Goal: Information Seeking & Learning: Check status

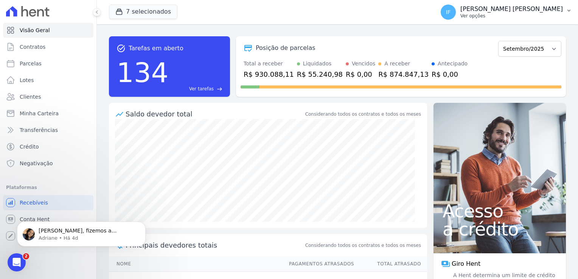
click at [515, 12] on div "[PERSON_NAME] [PERSON_NAME] Ver opções" at bounding box center [511, 12] width 103 height 14
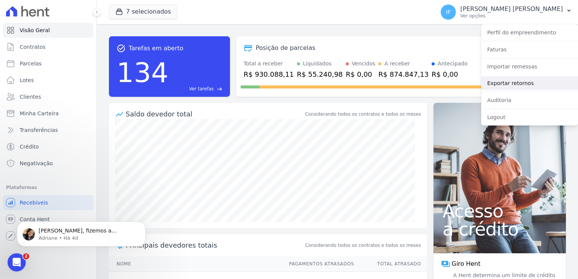
click at [522, 85] on link "Exportar retornos" at bounding box center [529, 83] width 97 height 14
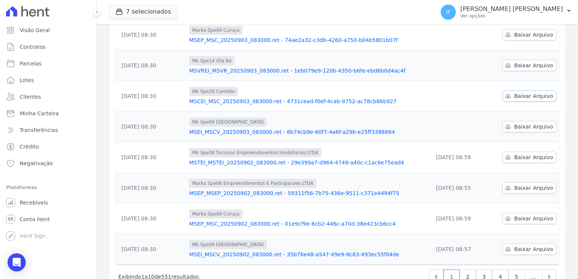
scroll to position [197, 0]
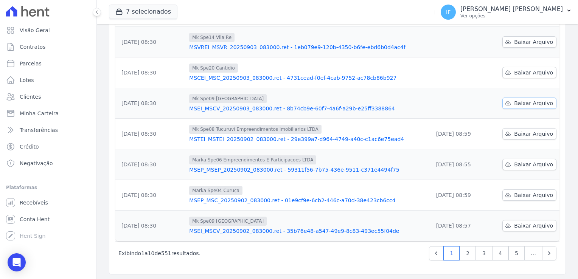
click at [515, 104] on span "Baixar Arquivo" at bounding box center [533, 103] width 39 height 8
click at [521, 71] on span "Baixar Arquivo" at bounding box center [533, 73] width 39 height 8
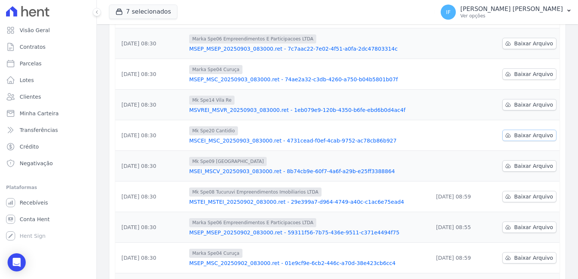
scroll to position [122, 0]
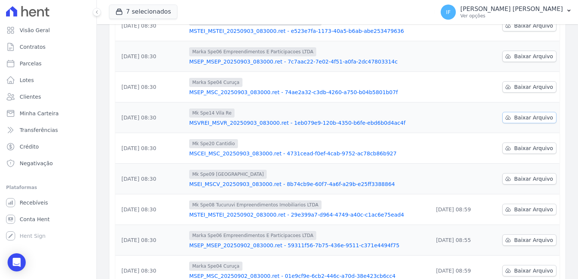
click at [529, 119] on span "Baixar Arquivo" at bounding box center [533, 118] width 39 height 8
click at [523, 87] on span "Baixar Arquivo" at bounding box center [533, 87] width 39 height 8
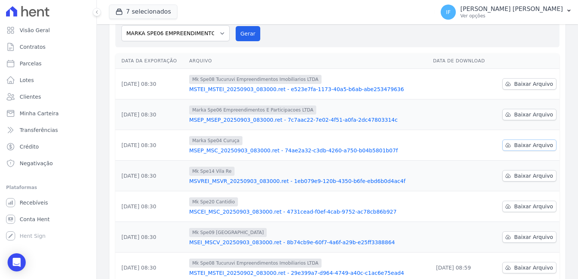
scroll to position [46, 0]
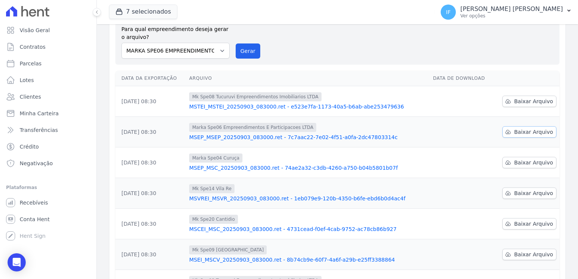
click at [519, 130] on span "Baixar Arquivo" at bounding box center [533, 132] width 39 height 8
click at [514, 101] on span "Baixar Arquivo" at bounding box center [533, 102] width 39 height 8
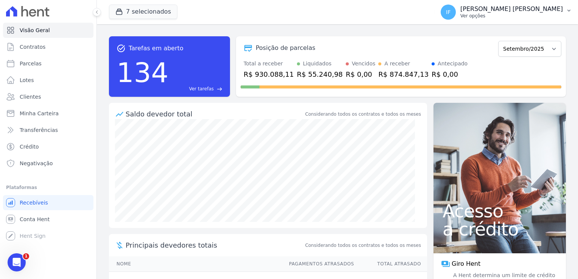
click at [516, 16] on p "Ver opções" at bounding box center [511, 16] width 103 height 6
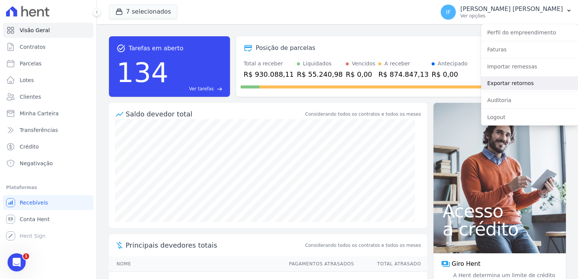
click at [532, 87] on link "Exportar retornos" at bounding box center [529, 83] width 97 height 14
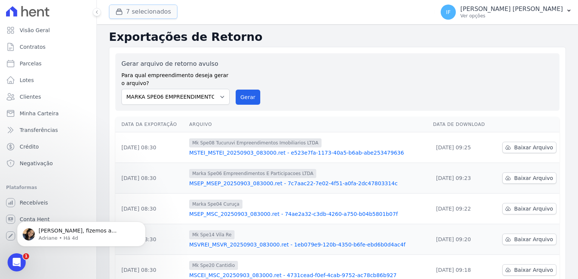
click at [153, 11] on button "7 selecionados" at bounding box center [143, 12] width 68 height 14
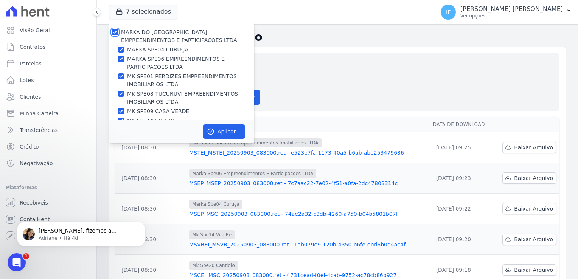
click at [116, 34] on input "MARKA DO [GEOGRAPHIC_DATA] EMPREENDIMENTOS E PARTICIPACOES LTDA" at bounding box center [115, 32] width 6 height 6
checkbox input "false"
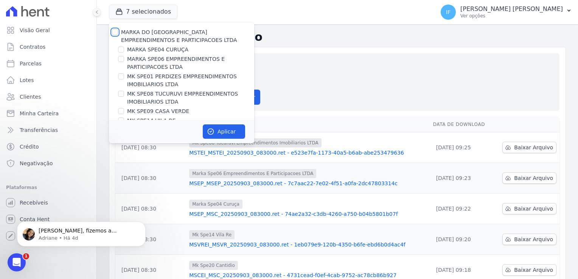
checkbox input "false"
click at [120, 113] on input "MK SPE09 CASA VERDE" at bounding box center [121, 111] width 6 height 6
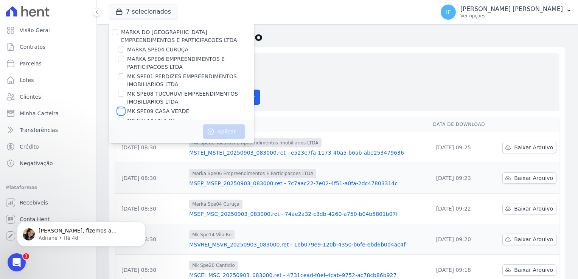
checkbox input "true"
click at [227, 132] on button "Aplicar" at bounding box center [224, 131] width 42 height 14
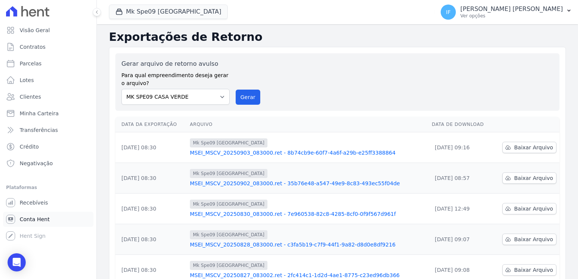
click at [39, 222] on span "Conta Hent" at bounding box center [35, 220] width 30 height 8
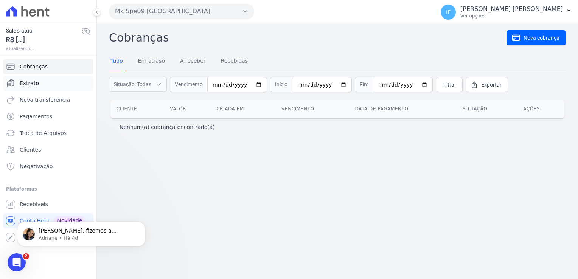
click at [44, 86] on link "Extrato" at bounding box center [48, 83] width 90 height 15
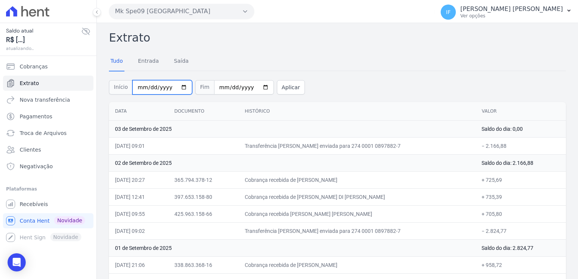
drag, startPoint x: 135, startPoint y: 85, endPoint x: 247, endPoint y: 92, distance: 111.8
click at [247, 92] on div "Início 2025-09-01 Fim 2025-09-03 Aplicar" at bounding box center [337, 86] width 457 height 31
click at [177, 86] on input "2025-09-01" at bounding box center [162, 87] width 60 height 14
type input "2025-08-01"
click at [256, 87] on input "2025-09-03" at bounding box center [244, 87] width 60 height 14
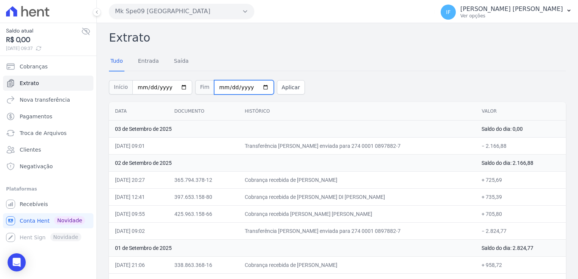
type input "2025-08-31"
click at [280, 87] on button "Aplicar" at bounding box center [291, 87] width 28 height 14
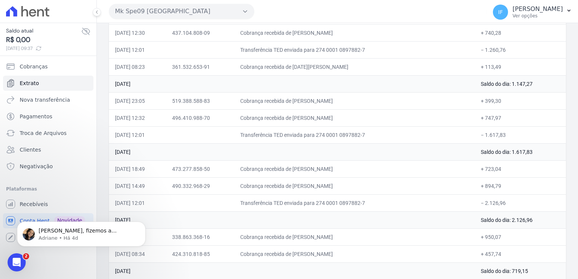
scroll to position [1948, 0]
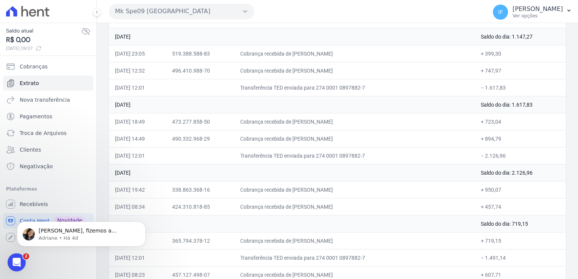
drag, startPoint x: 109, startPoint y: 33, endPoint x: 504, endPoint y: 267, distance: 459.0
drag, startPoint x: 504, startPoint y: 267, endPoint x: 483, endPoint y: 250, distance: 26.6
copy div "Extrato Tudo Entrada Saída Início Fim Aplicar Data Documento Histórico Valor 29…"
click at [350, 130] on td "Cobrança recebida de NAYE LUARA SANTOS DA COSTA" at bounding box center [354, 138] width 240 height 17
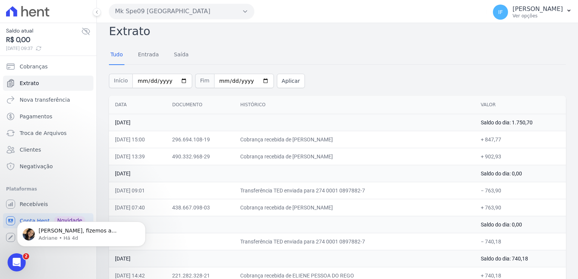
scroll to position [0, 0]
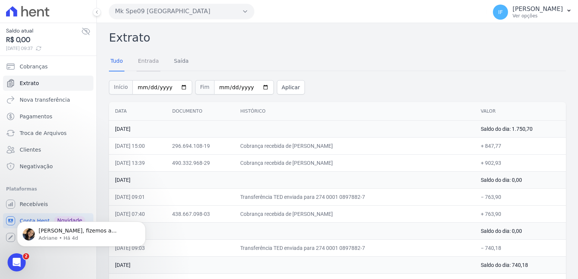
click at [145, 61] on link "Entrada" at bounding box center [149, 62] width 24 height 20
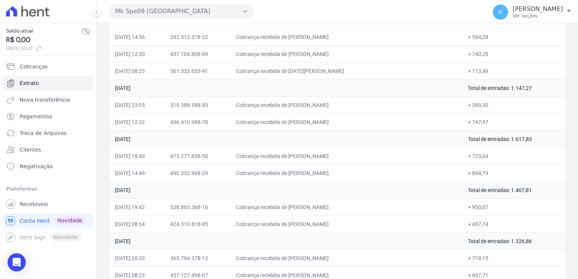
scroll to position [1609, 0]
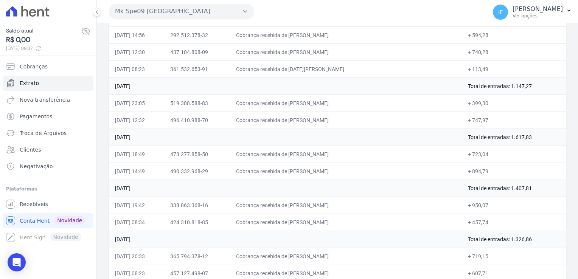
drag, startPoint x: 110, startPoint y: 36, endPoint x: 495, endPoint y: 275, distance: 452.7
copy div "Extrato Tudo Entrada Saída Início Fim Aplicar"
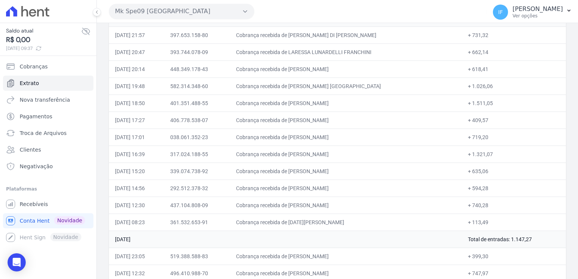
scroll to position [1460, 0]
